Goal: Task Accomplishment & Management: Manage account settings

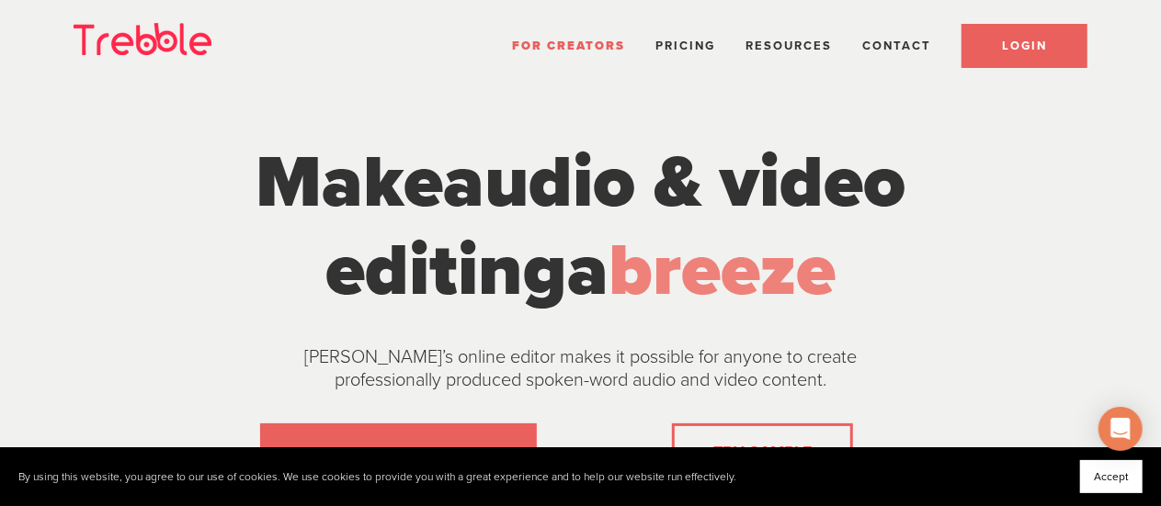
click at [1040, 40] on span "LOGIN" at bounding box center [1024, 46] width 45 height 15
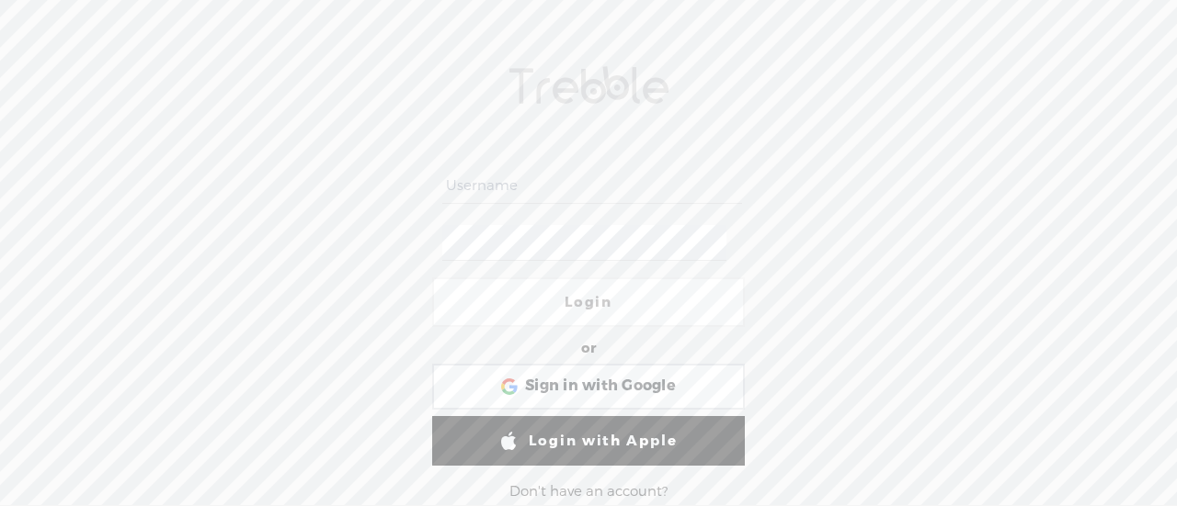
click at [522, 170] on input "text" at bounding box center [591, 186] width 299 height 36
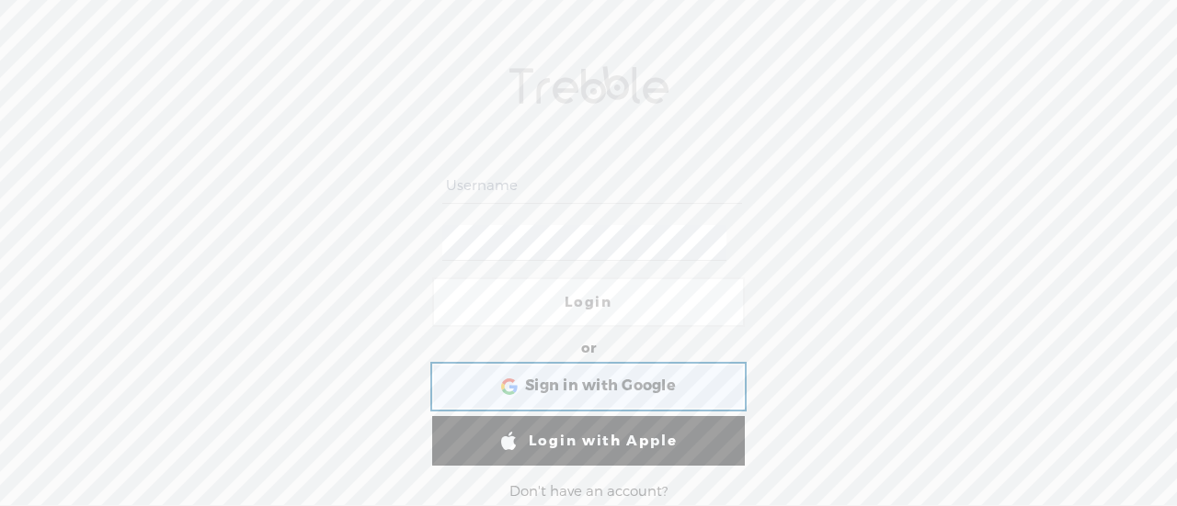
click at [617, 370] on div "Sign in with Google Sign in with Google. Opens in new tab" at bounding box center [588, 387] width 287 height 42
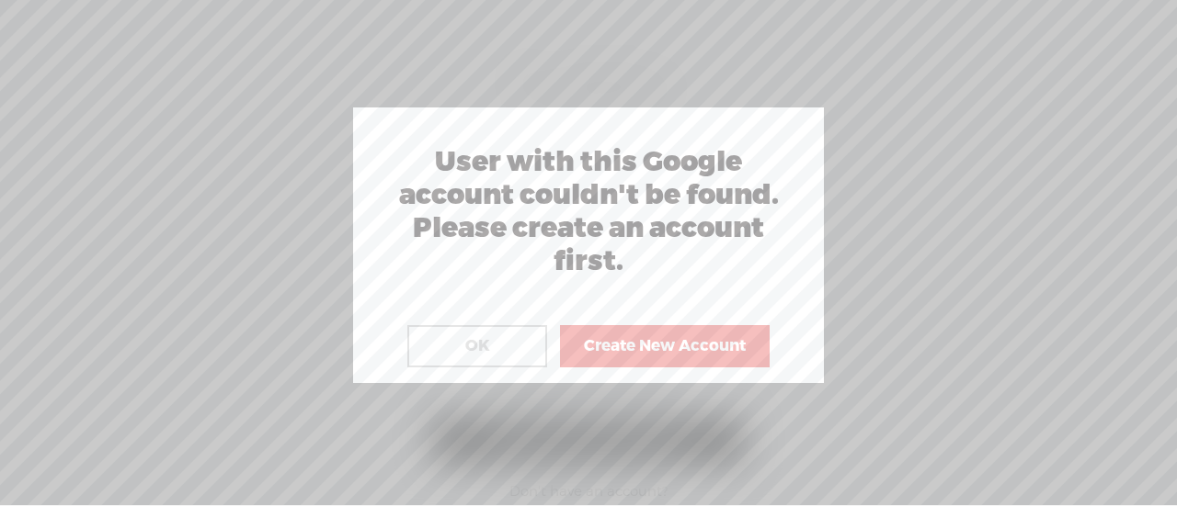
click at [485, 339] on button "OK" at bounding box center [477, 346] width 140 height 42
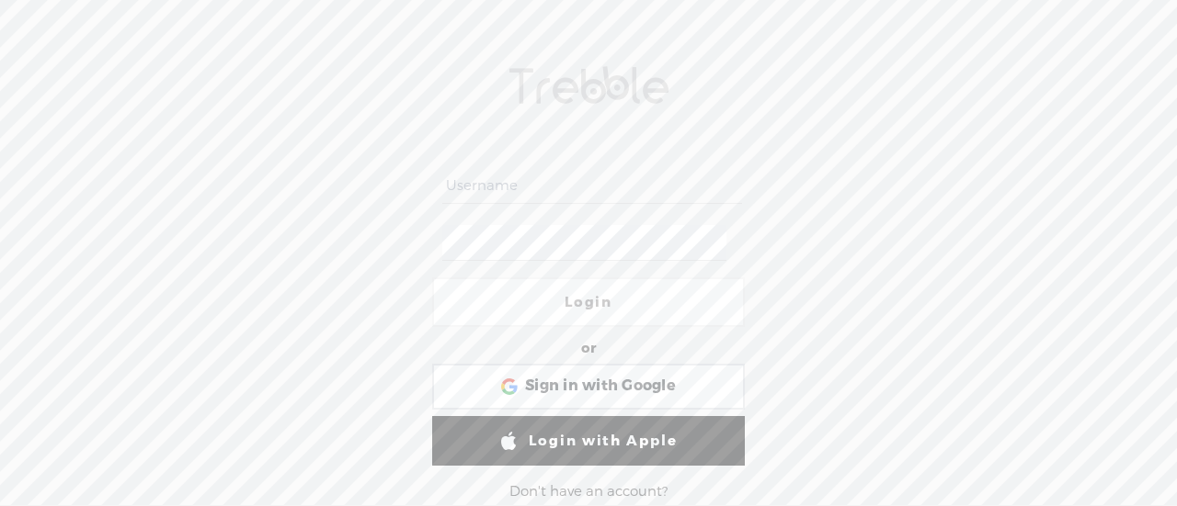
click at [561, 188] on input "text" at bounding box center [591, 186] width 299 height 36
type input "stacy@nohustlemom.com"
